Goal: Task Accomplishment & Management: Use online tool/utility

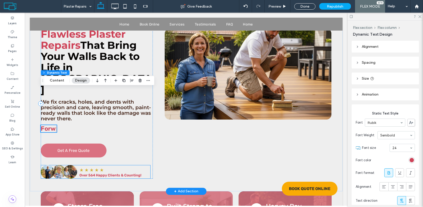
scroll to position [70, 0]
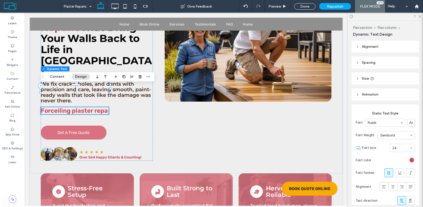
scroll to position [70, 0]
